Goal: Transaction & Acquisition: Purchase product/service

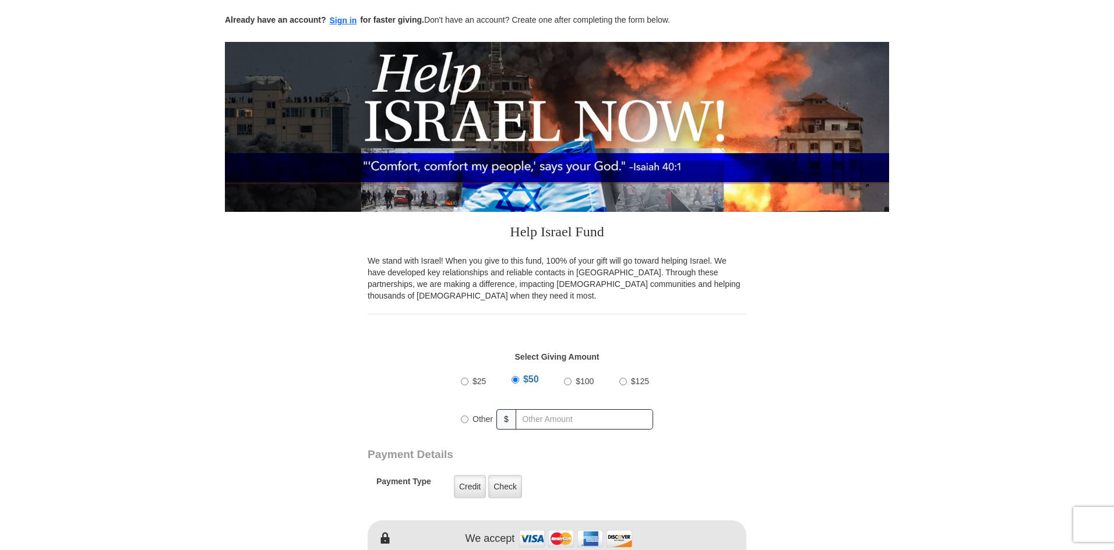
scroll to position [175, 0]
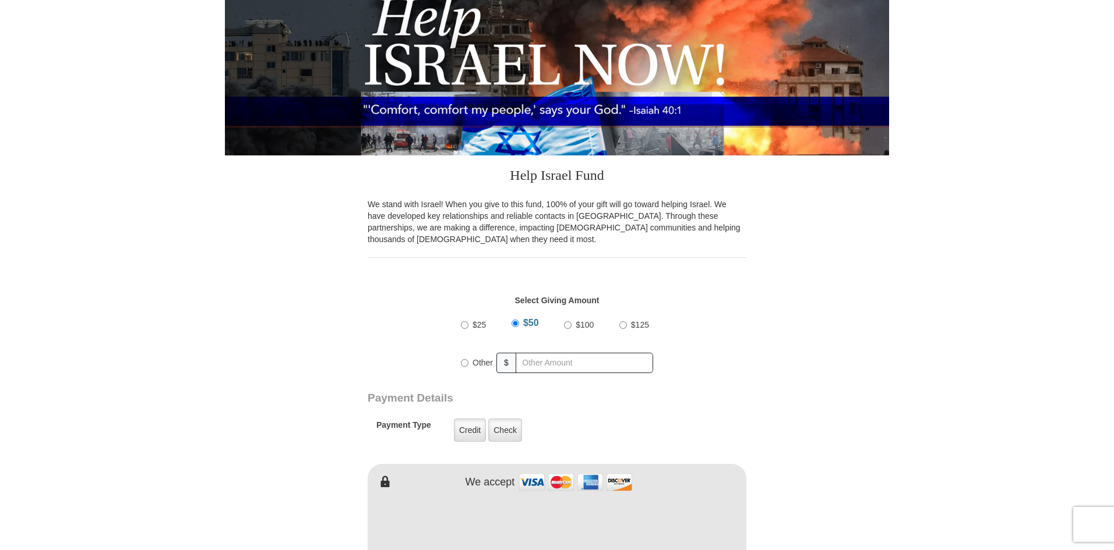
click at [569, 327] on input "$100" at bounding box center [568, 325] width 8 height 8
radio input "true"
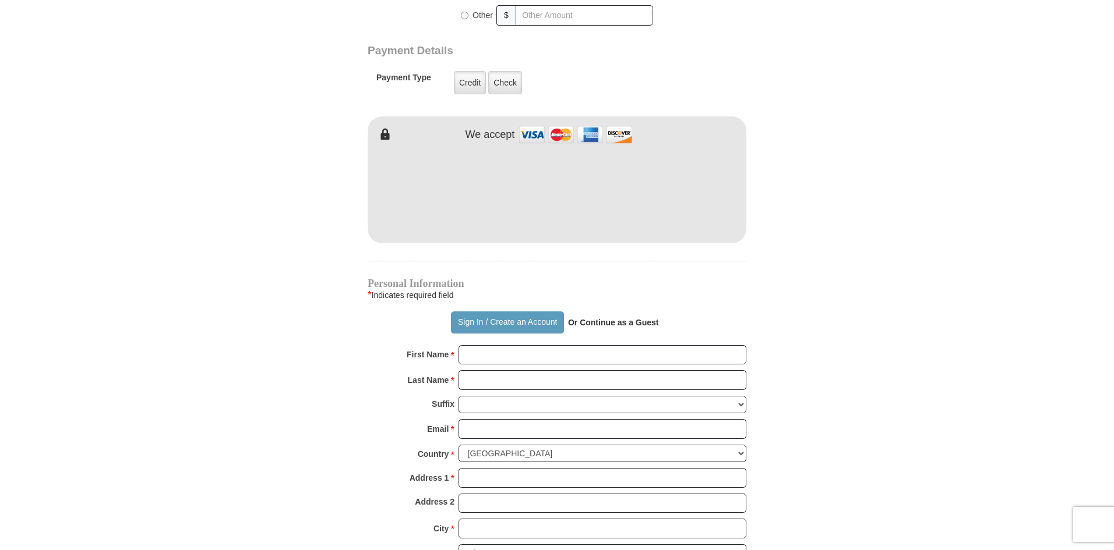
scroll to position [524, 0]
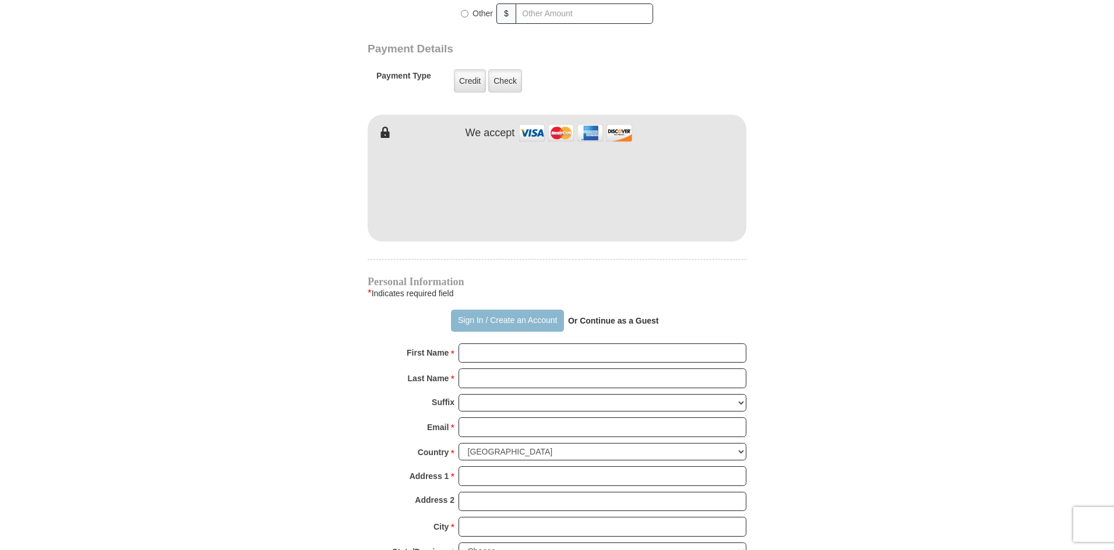
click at [547, 327] on button "Sign In / Create an Account" at bounding box center [507, 321] width 112 height 22
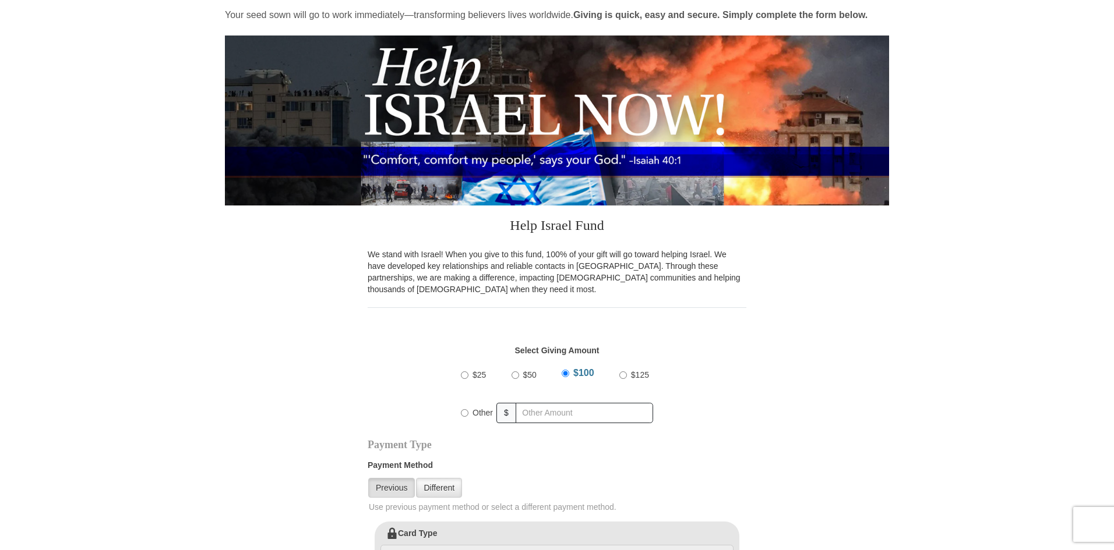
scroll to position [175, 0]
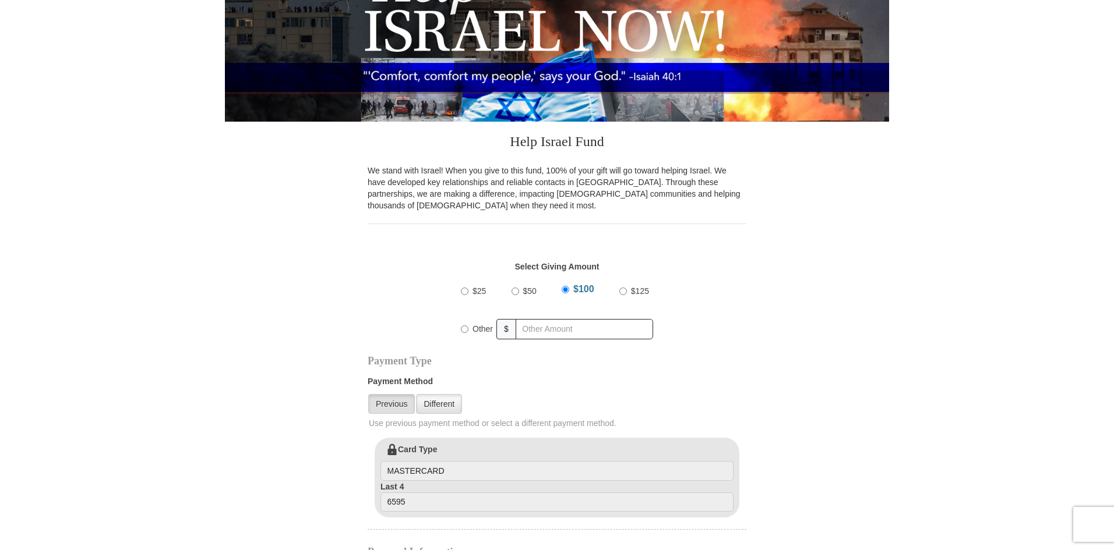
select select "TX"
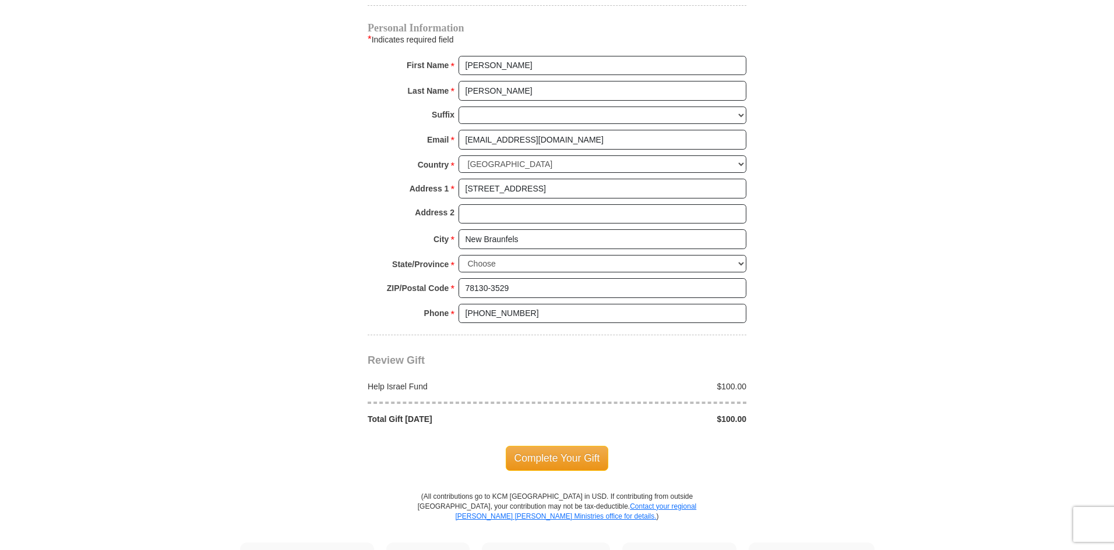
scroll to position [874, 0]
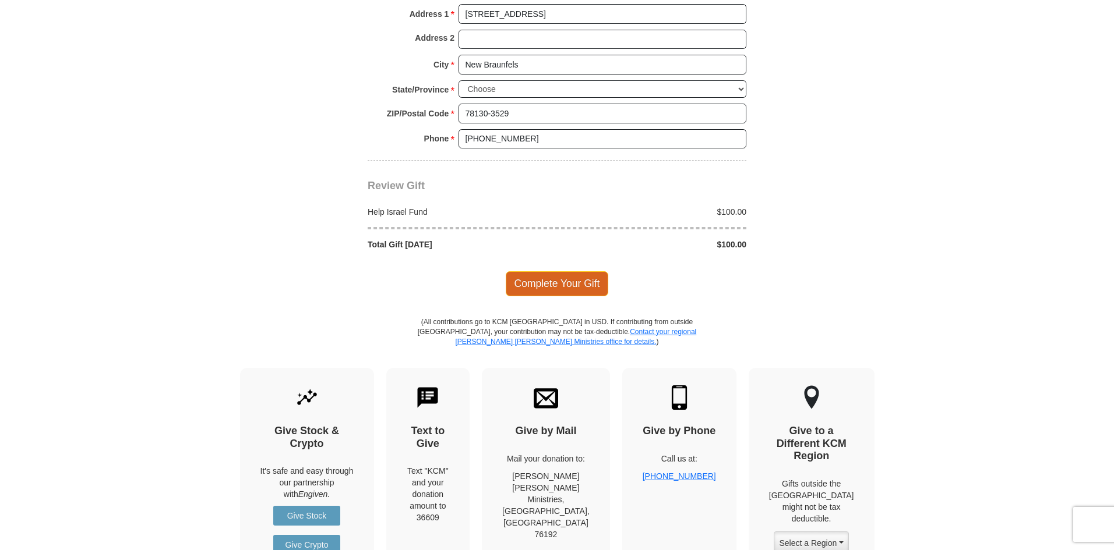
click at [579, 289] on span "Complete Your Gift" at bounding box center [557, 283] width 103 height 24
